Goal: Task Accomplishment & Management: Use online tool/utility

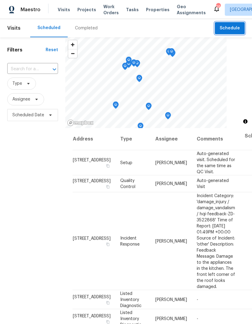
click at [232, 28] on span "Schedule" at bounding box center [230, 28] width 20 height 8
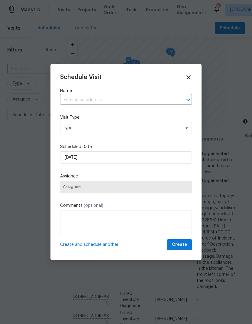
click at [155, 101] on input "text" at bounding box center [117, 99] width 115 height 9
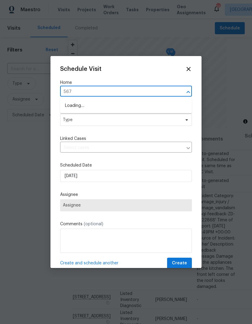
type input "5670"
click at [82, 116] on li "[STREET_ADDRESS][PERSON_NAME]" at bounding box center [126, 116] width 132 height 10
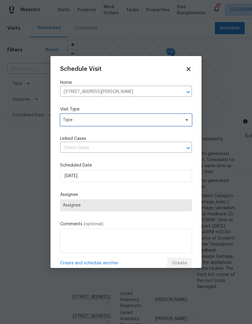
click at [74, 122] on span "Type" at bounding box center [122, 120] width 118 height 6
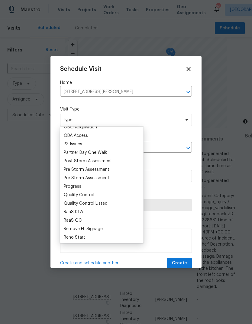
scroll to position [356, 0]
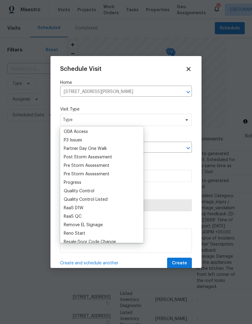
click at [70, 182] on div "Progress" at bounding box center [73, 182] width 18 height 6
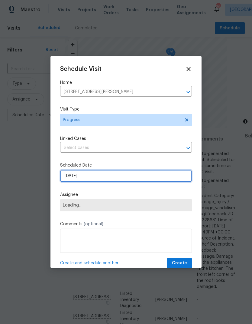
click at [73, 178] on input "[DATE]" at bounding box center [126, 176] width 132 height 12
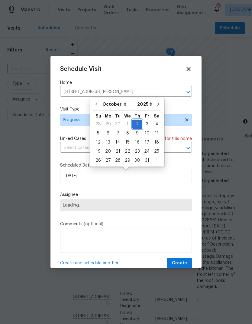
click at [135, 123] on div "2" at bounding box center [137, 124] width 10 height 8
click at [71, 205] on span "Loading..." at bounding box center [126, 205] width 126 height 5
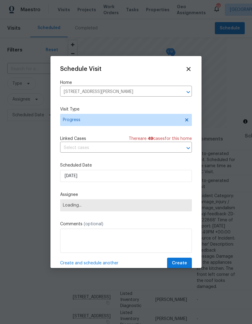
click at [74, 207] on span "Loading..." at bounding box center [126, 205] width 126 height 5
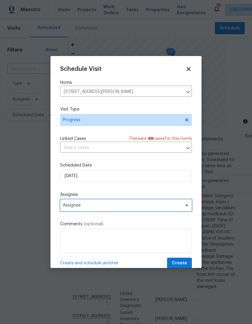
click at [140, 209] on span "Assignee" at bounding box center [126, 205] width 132 height 12
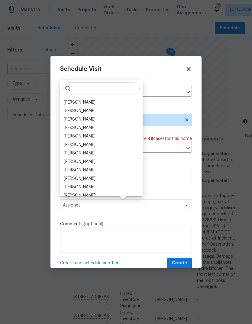
click at [71, 101] on div "[PERSON_NAME]" at bounding box center [80, 102] width 32 height 6
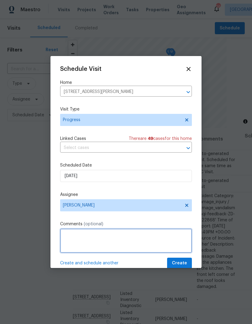
click at [141, 239] on textarea at bounding box center [126, 240] width 132 height 24
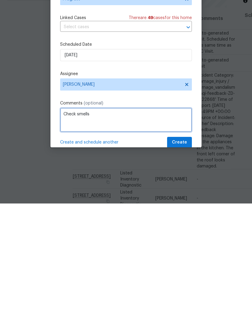
type textarea "Check smells"
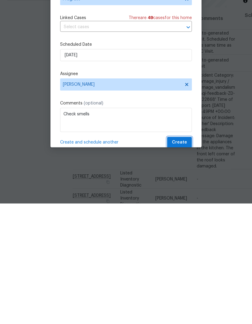
click at [186, 259] on span "Create" at bounding box center [179, 263] width 15 height 8
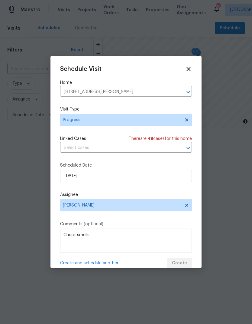
scroll to position [0, 0]
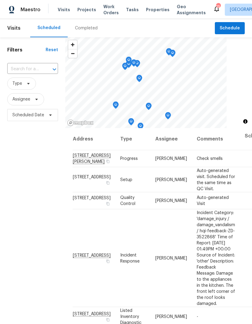
click at [153, 10] on span "Properties" at bounding box center [158, 10] width 24 height 6
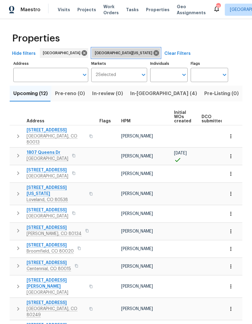
click at [154, 55] on icon at bounding box center [156, 52] width 5 height 5
